Goal: Information Seeking & Learning: Find specific fact

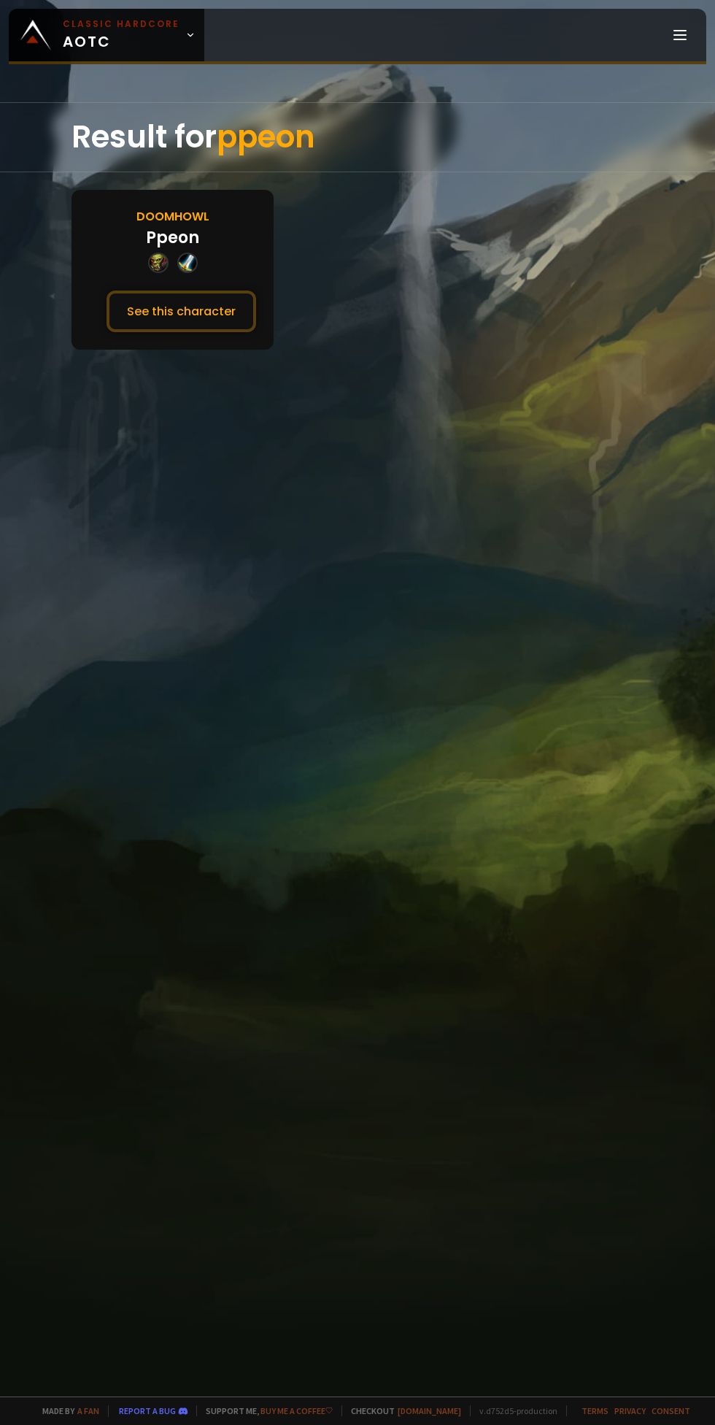
click at [191, 329] on button "See this character" at bounding box center [182, 311] width 150 height 42
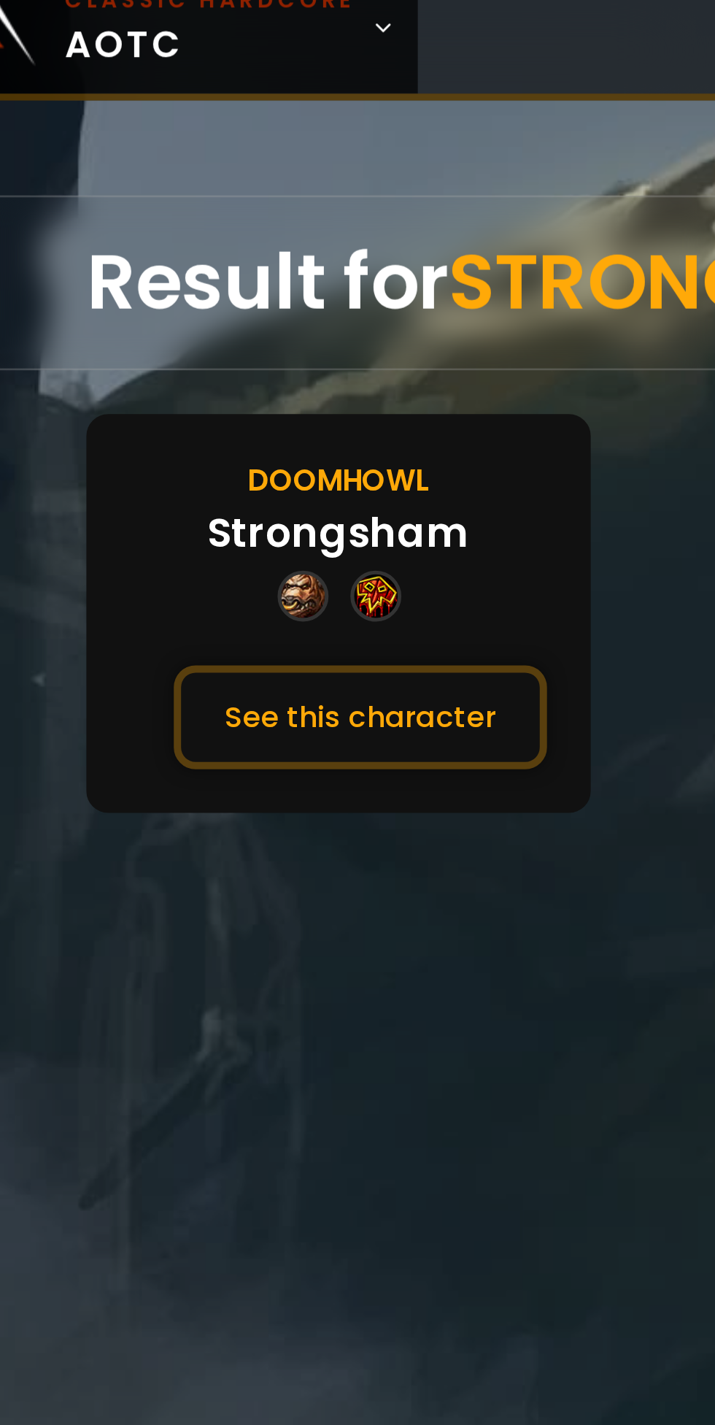
click at [220, 317] on button "See this character" at bounding box center [182, 311] width 150 height 42
